Goal: Task Accomplishment & Management: Manage account settings

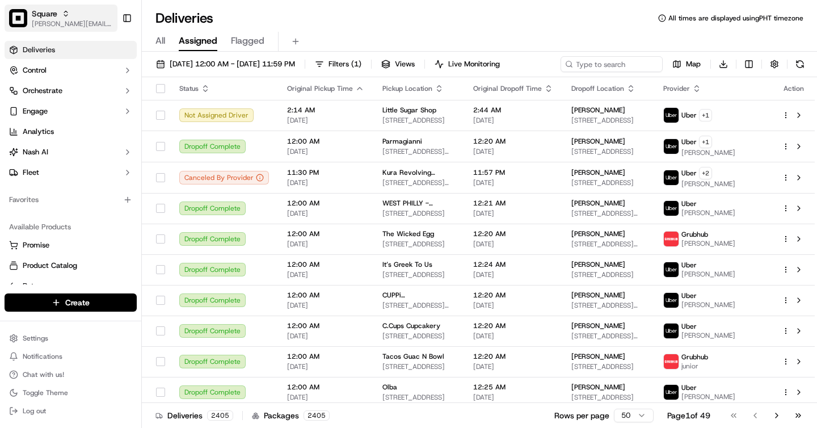
click at [56, 16] on span "Square" at bounding box center [45, 13] width 26 height 11
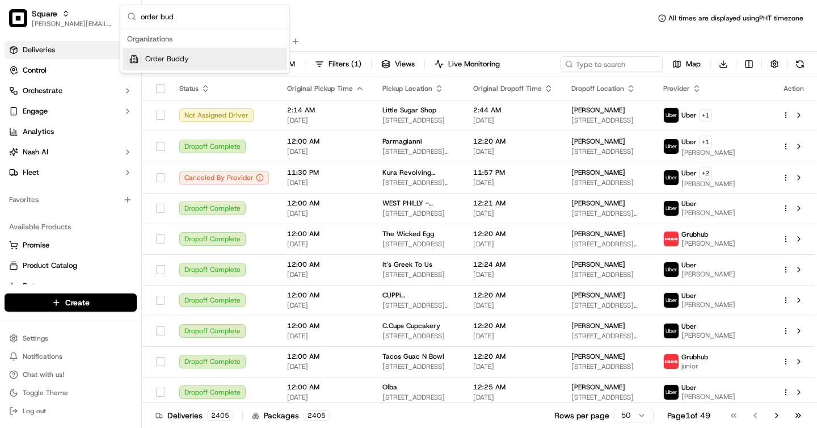
type input "order bud"
click at [187, 53] on div "Order Buddy" at bounding box center [205, 59] width 165 height 23
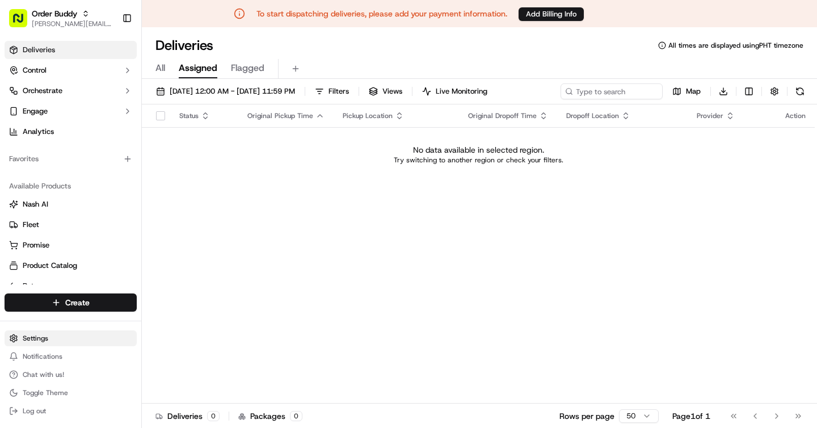
click at [64, 331] on html "To start dispatching deliveries, please add your payment information. Add Billi…" at bounding box center [408, 214] width 817 height 428
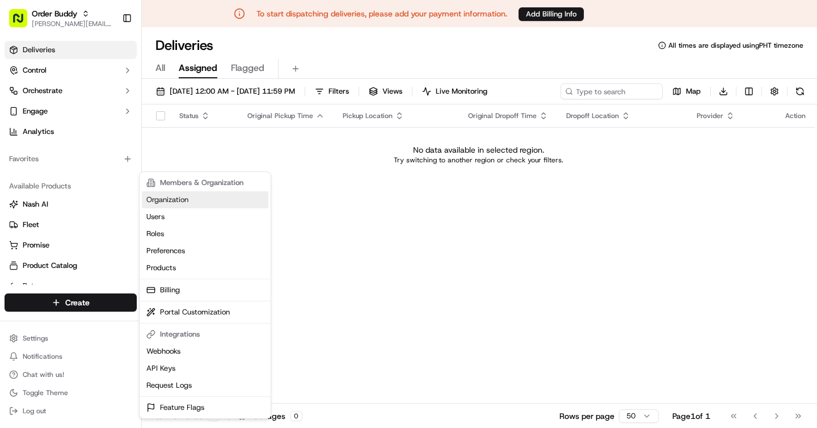
click at [174, 204] on link "Organization" at bounding box center [205, 199] width 127 height 17
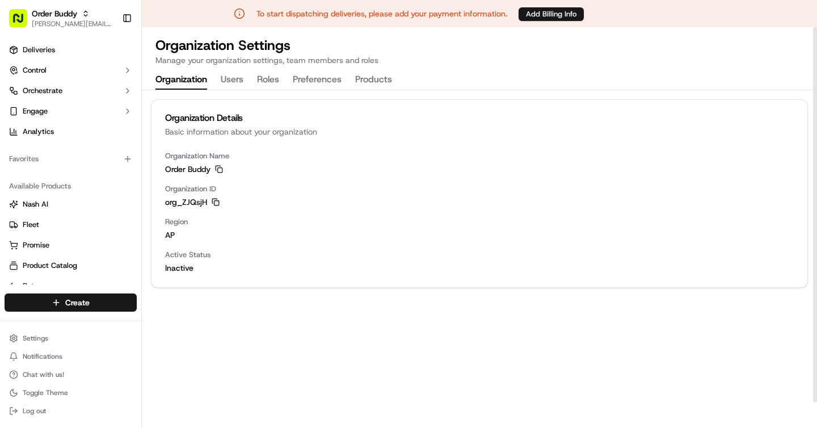
click at [215, 201] on icon "button" at bounding box center [216, 202] width 8 height 8
click at [214, 198] on icon "button" at bounding box center [216, 202] width 8 height 8
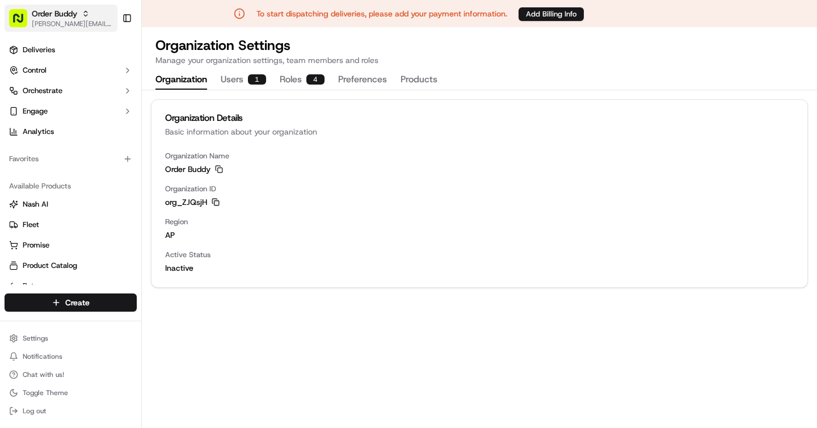
click at [86, 16] on icon "button" at bounding box center [86, 14] width 8 height 8
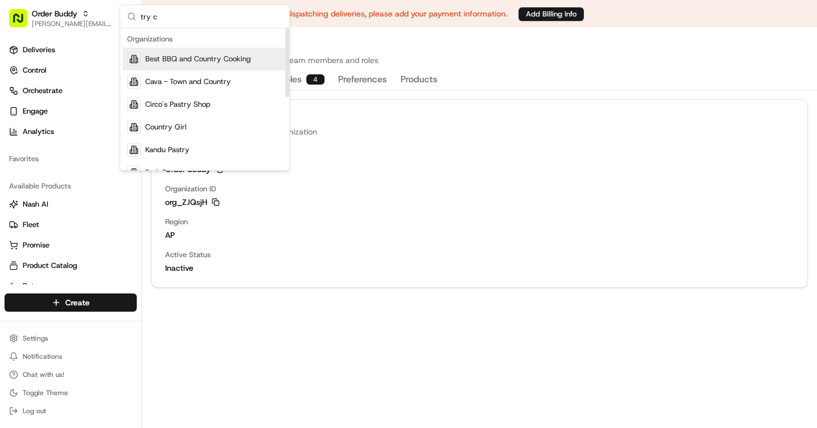
type input "try ca"
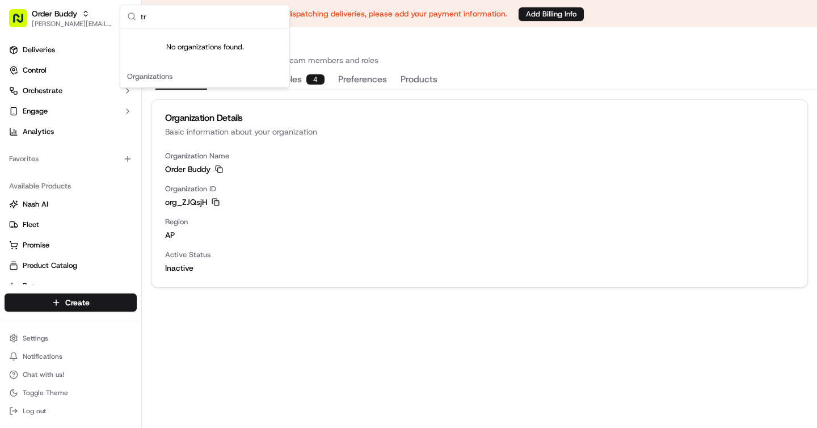
type input "t"
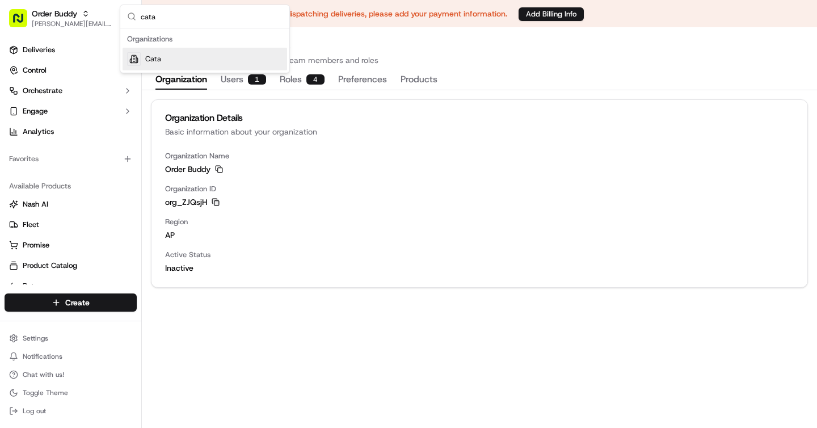
type input "cata"
click at [168, 57] on div "Cata" at bounding box center [205, 59] width 165 height 23
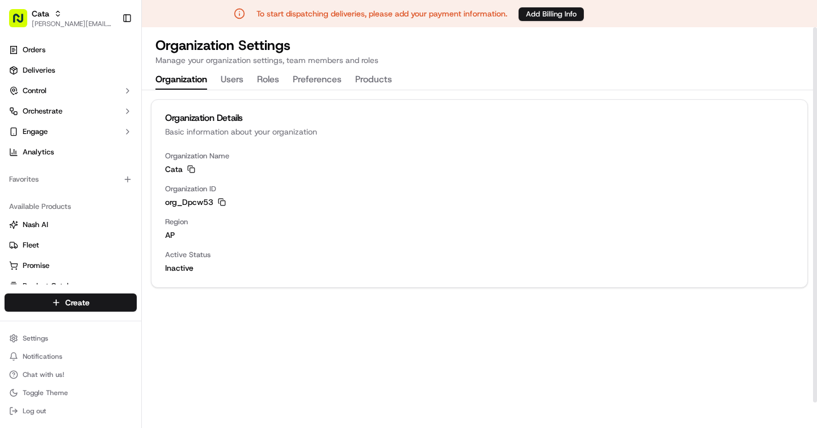
click at [226, 202] on div "org_Dpcw53 Copy org_Dpcw53" at bounding box center [479, 201] width 629 height 11
click at [220, 201] on icon "button" at bounding box center [222, 202] width 8 height 8
click at [226, 208] on div "Organization Name Cata Copy Cata Organization ID org_Dpcw53 Copy org_Dpcw53 Reg…" at bounding box center [479, 219] width 656 height 136
click at [225, 202] on icon "button" at bounding box center [222, 202] width 8 height 8
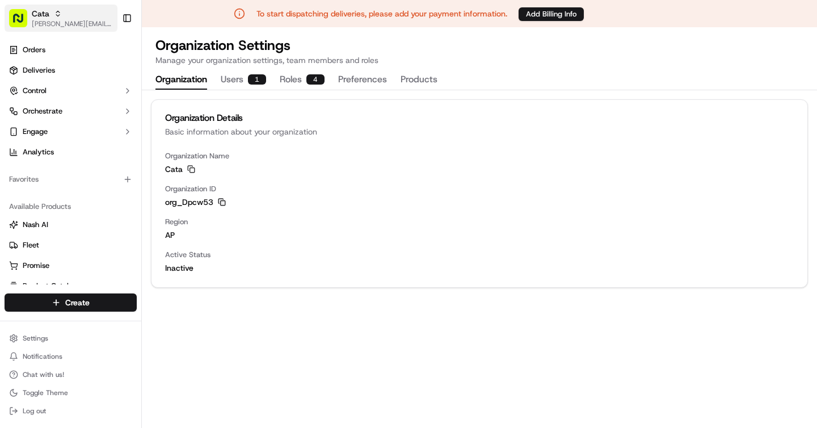
click at [75, 20] on span "brigitte@usenash.com" at bounding box center [72, 23] width 81 height 9
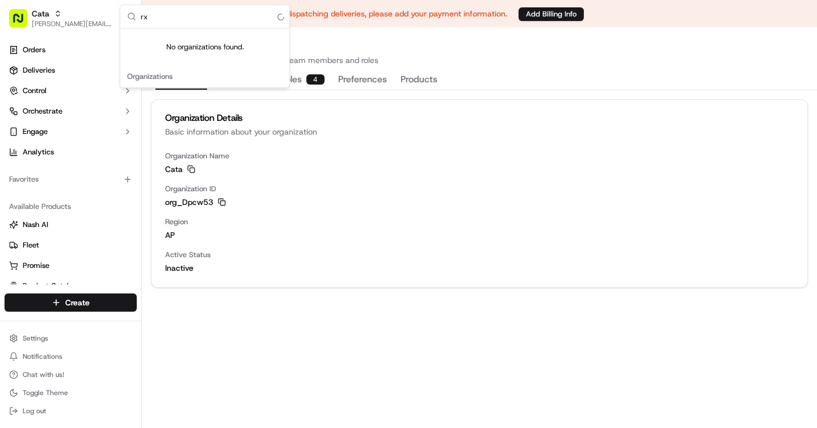
type input "r"
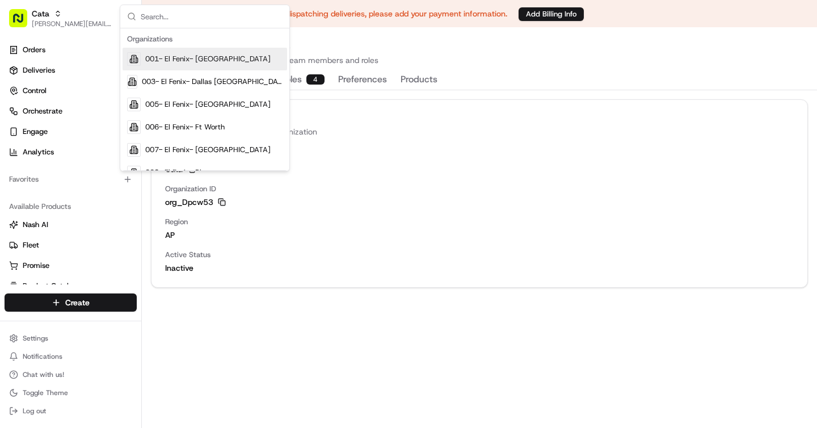
click at [222, 13] on input "text" at bounding box center [212, 16] width 142 height 23
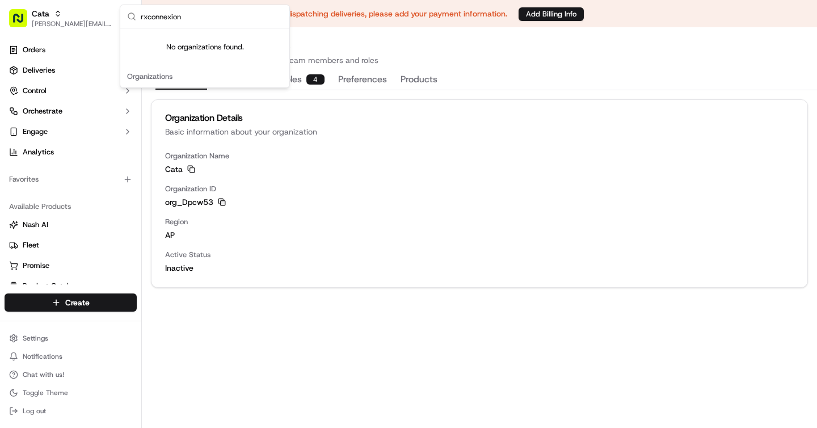
type input "rxconnexion"
click at [297, 410] on div "Organization Details Basic information about your organization Organization Nam…" at bounding box center [479, 272] width 675 height 365
